Goal: Book appointment/travel/reservation

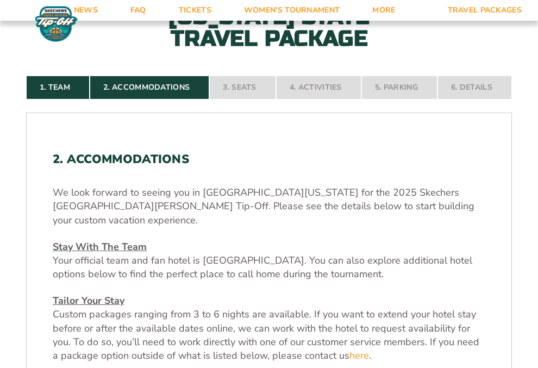
scroll to position [253, 0]
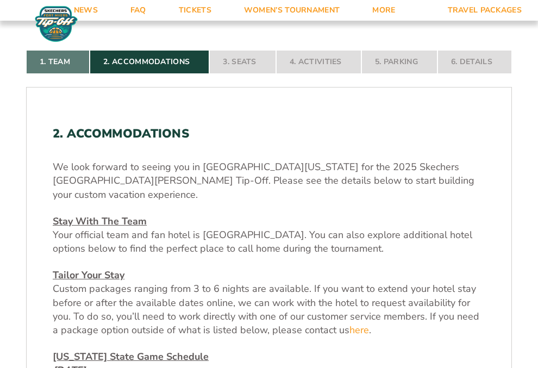
click at [41, 60] on link "1. Team" at bounding box center [58, 62] width 64 height 24
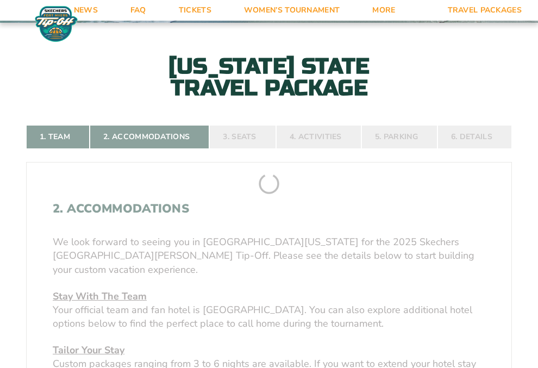
scroll to position [173, 0]
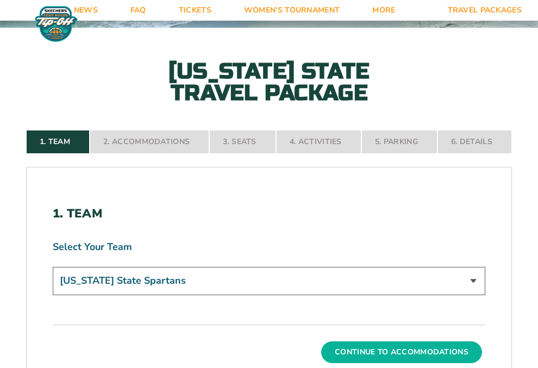
click at [432, 350] on button "Continue To Accommodations" at bounding box center [401, 352] width 161 height 22
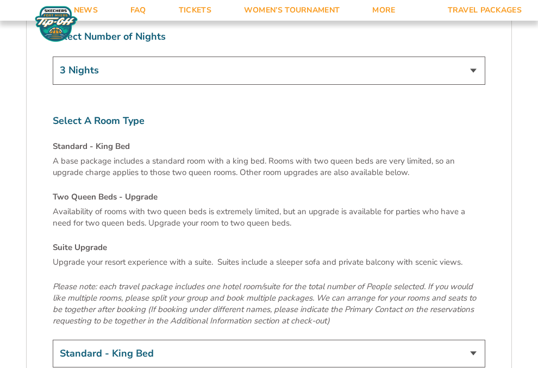
scroll to position [3660, 0]
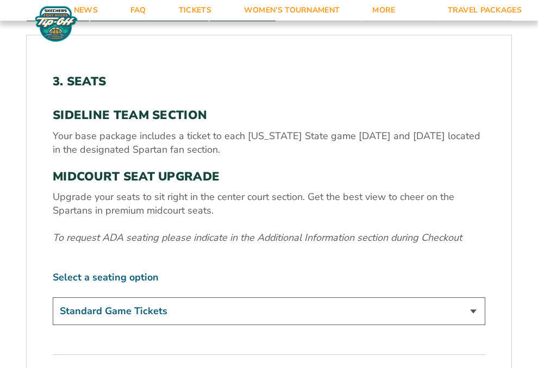
scroll to position [307, 0]
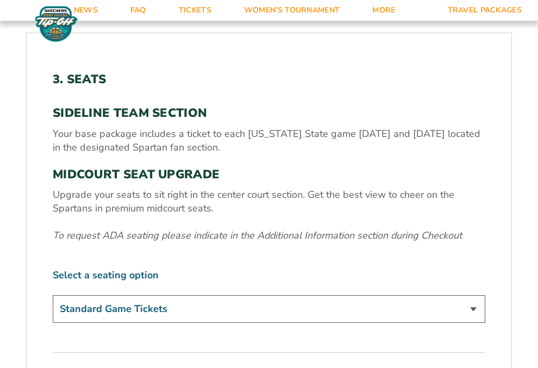
click at [472, 307] on select "Standard Game Tickets Midcourt Seat Upgrade (+$140 per person)" at bounding box center [269, 309] width 432 height 28
click at [53, 295] on select "Standard Game Tickets Midcourt Seat Upgrade (+$140 per person)" at bounding box center [269, 309] width 432 height 28
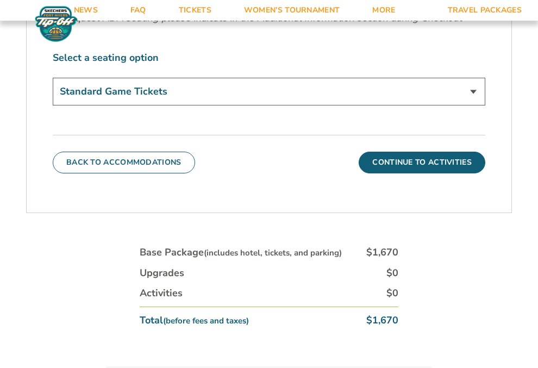
scroll to position [526, 0]
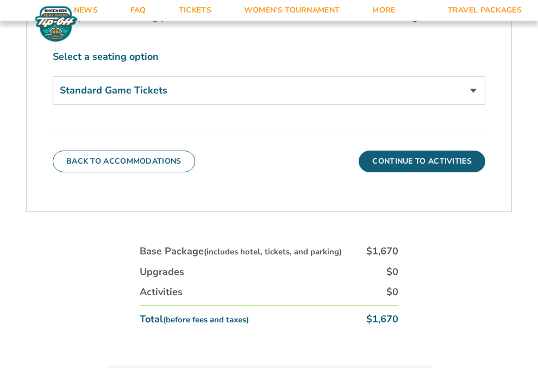
click at [470, 87] on select "Standard Game Tickets Midcourt Seat Upgrade (+$140 per person)" at bounding box center [269, 91] width 432 height 28
select select "Midcourt Seat Upgrade"
click at [53, 77] on select "Standard Game Tickets Midcourt Seat Upgrade (+$140 per person)" at bounding box center [269, 91] width 432 height 28
click at [216, 172] on div "Back To Accommodations Continue To Activities" at bounding box center [269, 153] width 432 height 39
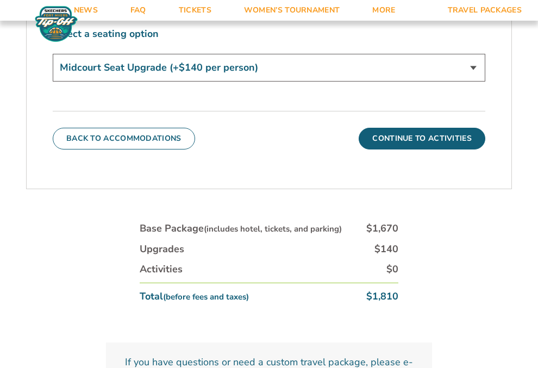
scroll to position [549, 0]
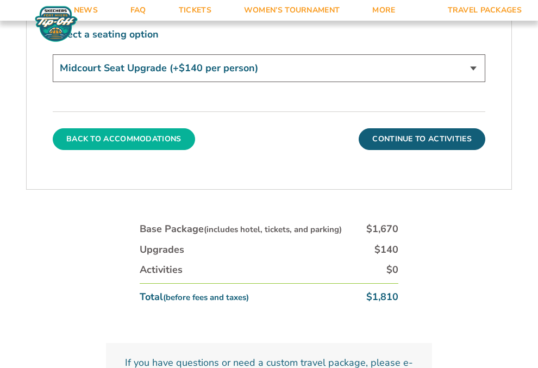
click at [130, 139] on button "Back To Accommodations" at bounding box center [124, 139] width 142 height 22
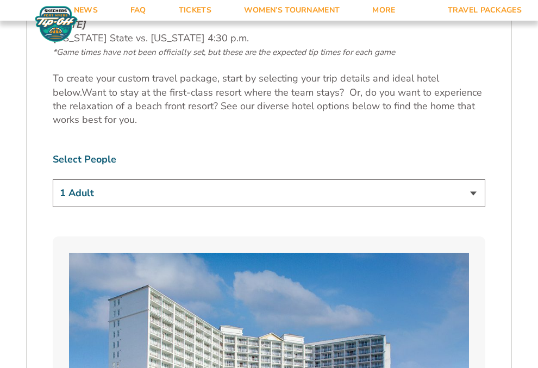
scroll to position [627, 0]
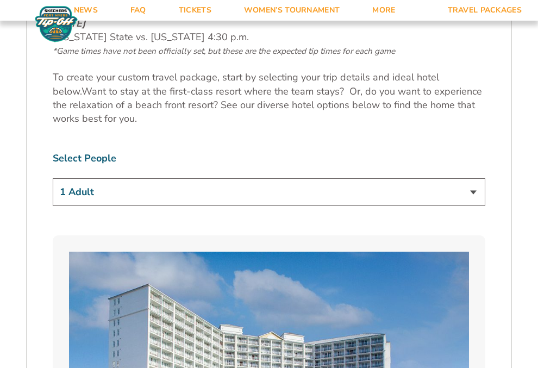
click at [472, 178] on select "1 Adult 2 Adults 3 Adults 4 Adults 2 Adults + 1 Child 2 Adults + 2 Children 2 A…" at bounding box center [269, 192] width 432 height 28
select select "3 Adults"
click at [53, 178] on select "1 Adult 2 Adults 3 Adults 4 Adults 2 Adults + 1 Child 2 Adults + 2 Children 2 A…" at bounding box center [269, 192] width 432 height 28
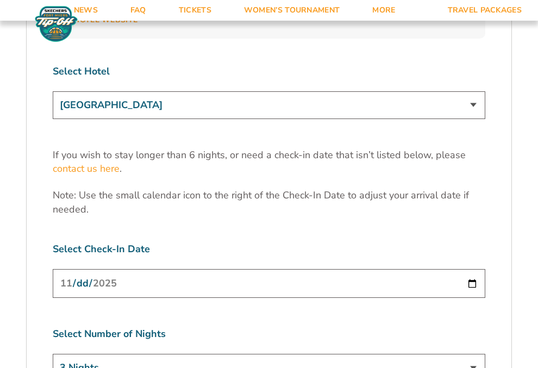
scroll to position [3361, 0]
click at [473, 353] on select "3 Nights 4 Nights 5 Nights 6 Nights" at bounding box center [269, 367] width 432 height 28
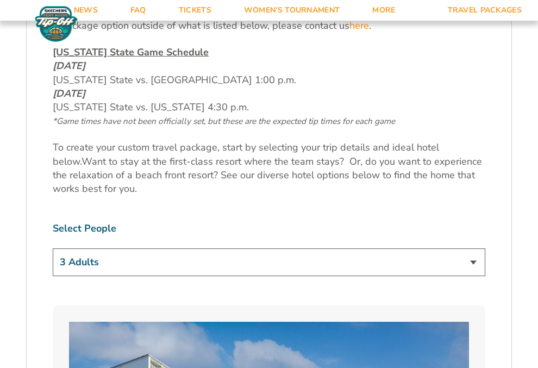
scroll to position [569, 0]
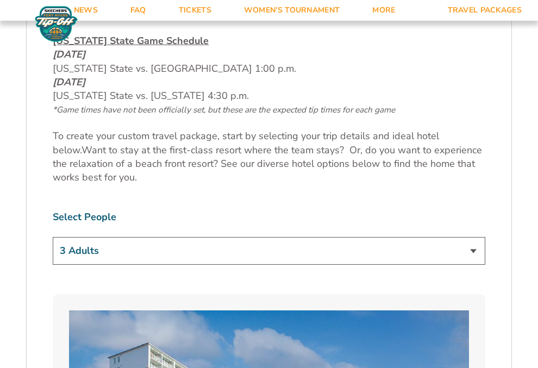
click at [473, 237] on select "1 Adult 2 Adults 3 Adults 4 Adults 2 Adults + 1 Child 2 Adults + 2 Children 2 A…" at bounding box center [269, 251] width 432 height 28
click at [472, 237] on select "1 Adult 2 Adults 3 Adults 4 Adults 2 Adults + 1 Child 2 Adults + 2 Children 2 A…" at bounding box center [269, 251] width 432 height 28
click at [53, 237] on select "1 Adult 2 Adults 3 Adults 4 Adults 2 Adults + 1 Child 2 Adults + 2 Children 2 A…" at bounding box center [269, 251] width 432 height 28
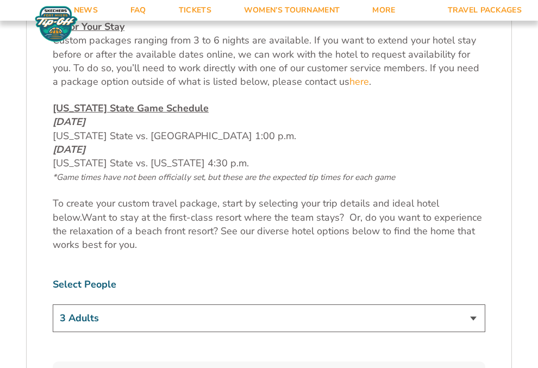
scroll to position [501, 0]
click at [200, 13] on link "Tickets" at bounding box center [194, 10] width 65 height 21
